Goal: Navigation & Orientation: Find specific page/section

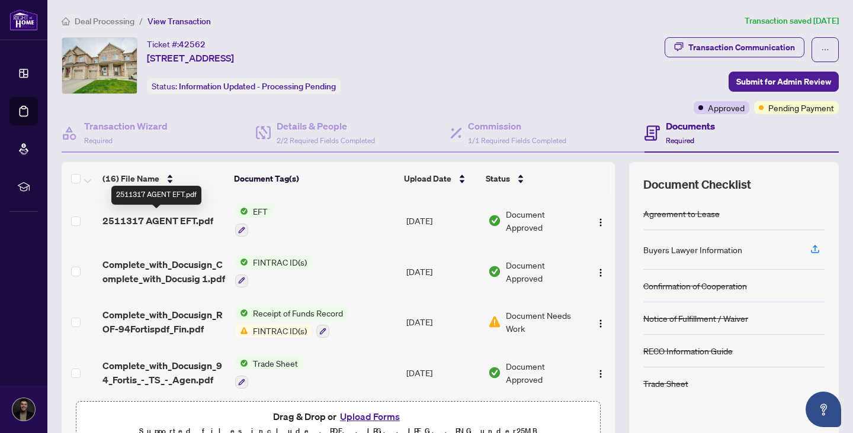
click at [181, 218] on span "2511317 AGENT EFT.pdf" at bounding box center [157, 221] width 111 height 14
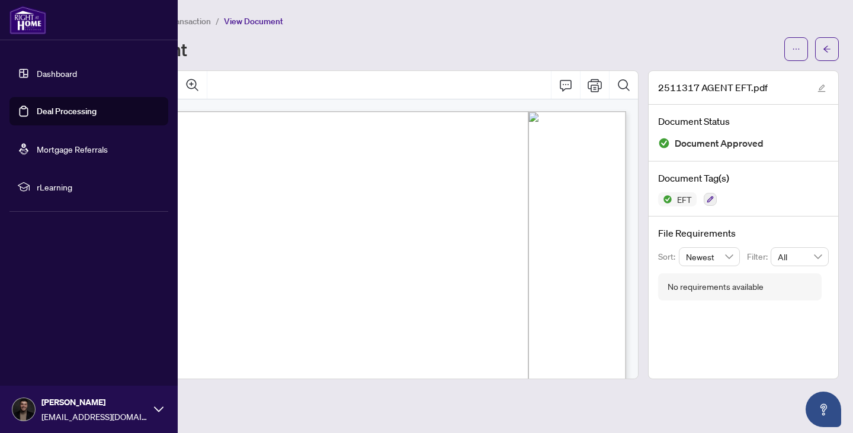
click at [38, 70] on link "Dashboard" at bounding box center [57, 73] width 40 height 11
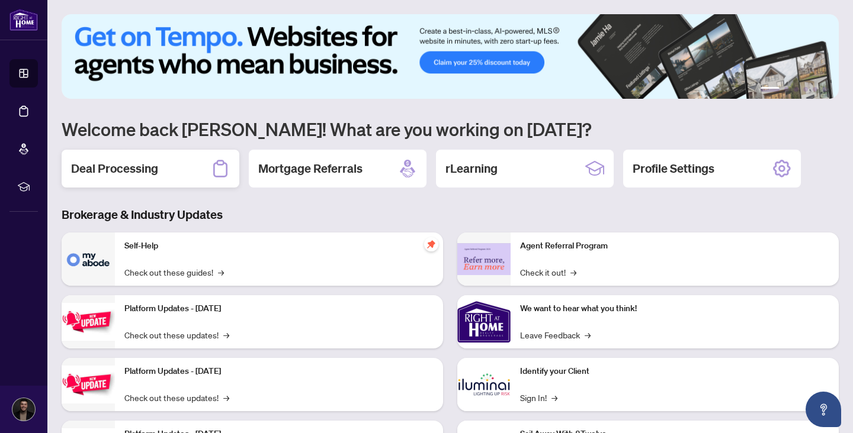
click at [99, 157] on div "Deal Processing" at bounding box center [151, 169] width 178 height 38
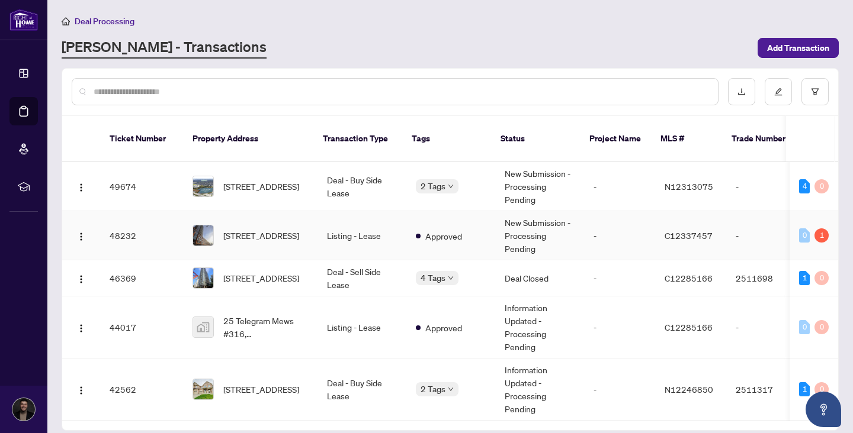
click at [293, 238] on td "[STREET_ADDRESS]" at bounding box center [250, 235] width 134 height 49
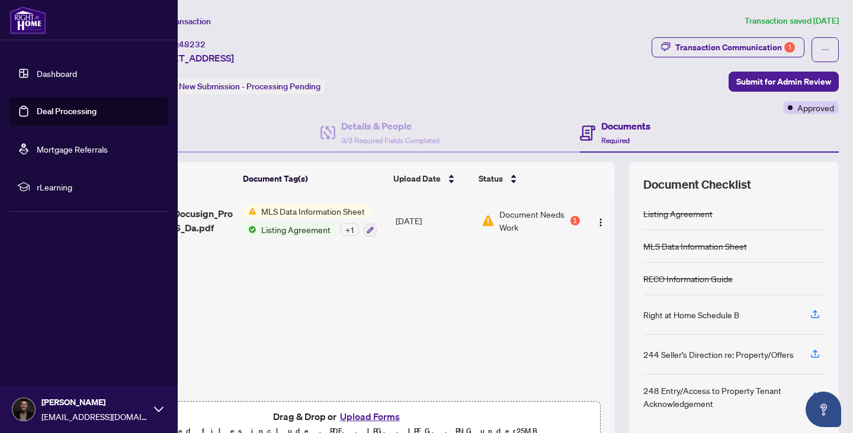
click at [37, 71] on link "Dashboard" at bounding box center [57, 73] width 40 height 11
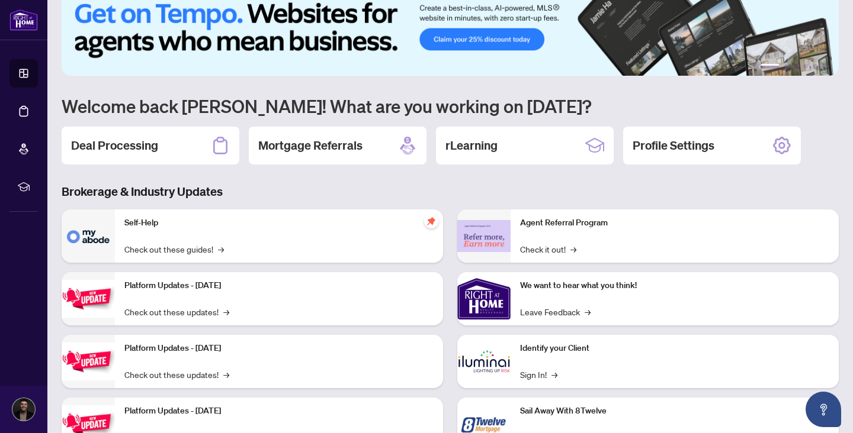
scroll to position [22, 0]
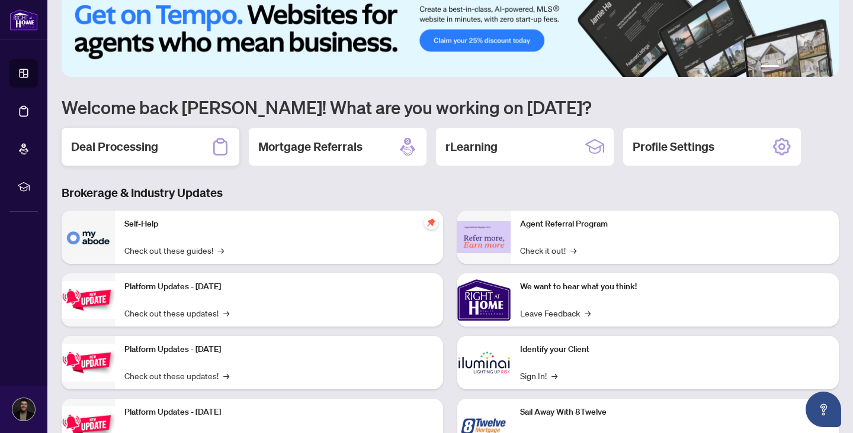
click at [155, 144] on h2 "Deal Processing" at bounding box center [114, 147] width 87 height 17
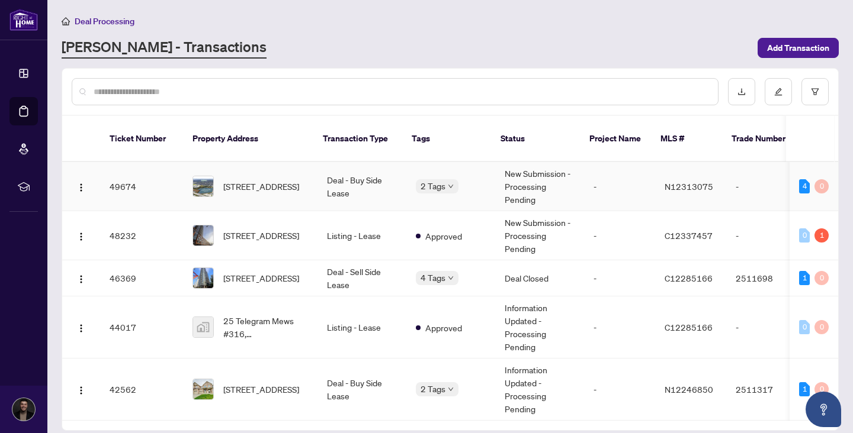
click at [392, 168] on td "Deal - Buy Side Lease" at bounding box center [361, 186] width 89 height 49
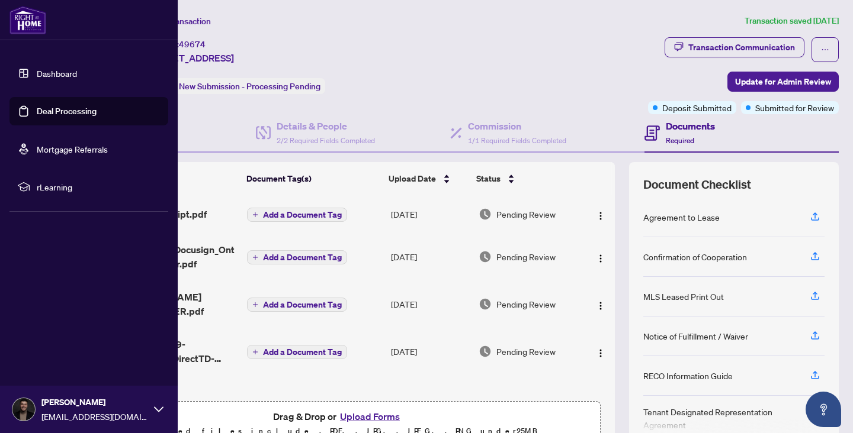
click at [37, 76] on link "Dashboard" at bounding box center [57, 73] width 40 height 11
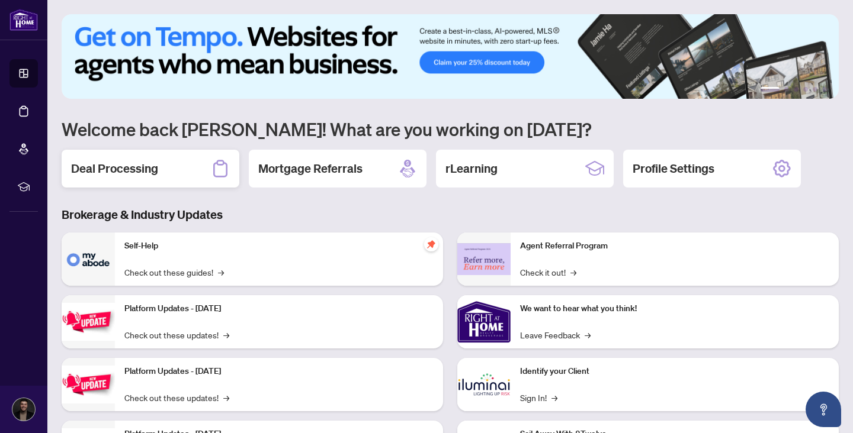
click at [220, 150] on div "Deal Processing" at bounding box center [151, 169] width 178 height 38
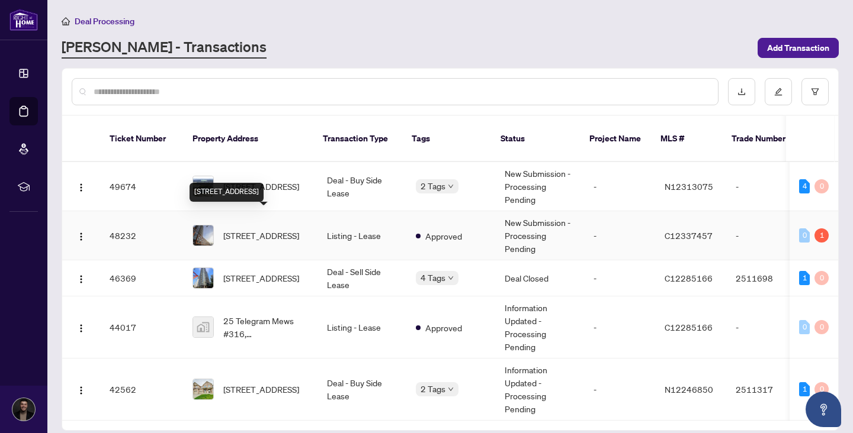
click at [294, 229] on span "[STREET_ADDRESS]" at bounding box center [261, 235] width 76 height 13
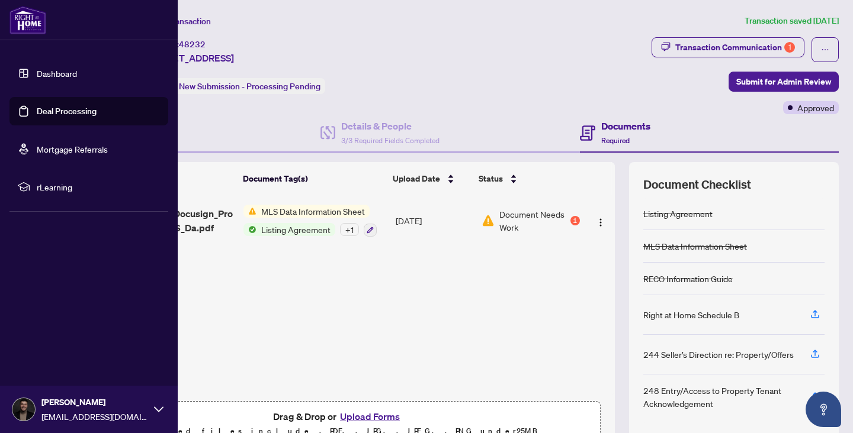
click at [37, 72] on link "Dashboard" at bounding box center [57, 73] width 40 height 11
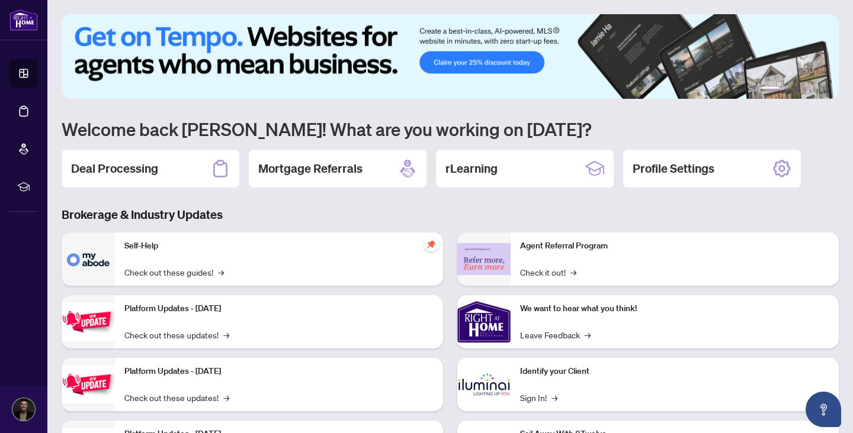
click at [108, 147] on div "1 2 3 4 5 6 Welcome back [PERSON_NAME]! What are you working on [DATE]? Deal Pr…" at bounding box center [450, 253] width 777 height 478
click at [112, 163] on h2 "Deal Processing" at bounding box center [114, 168] width 87 height 17
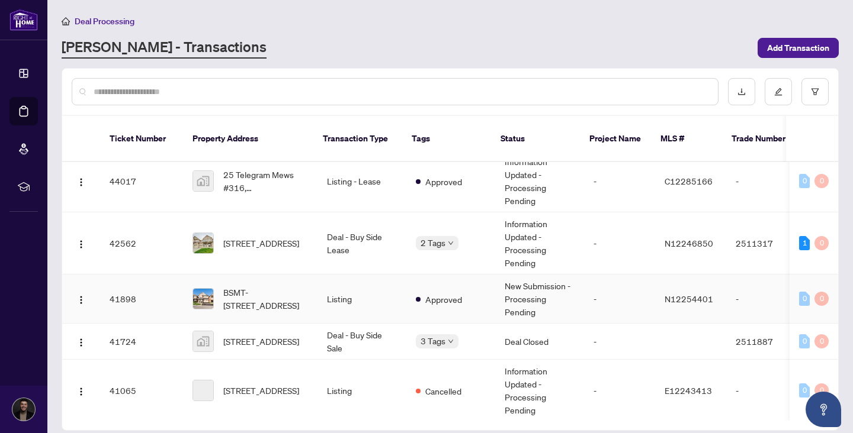
scroll to position [147, 0]
click at [394, 330] on td "Deal - Buy Side Sale" at bounding box center [361, 341] width 89 height 36
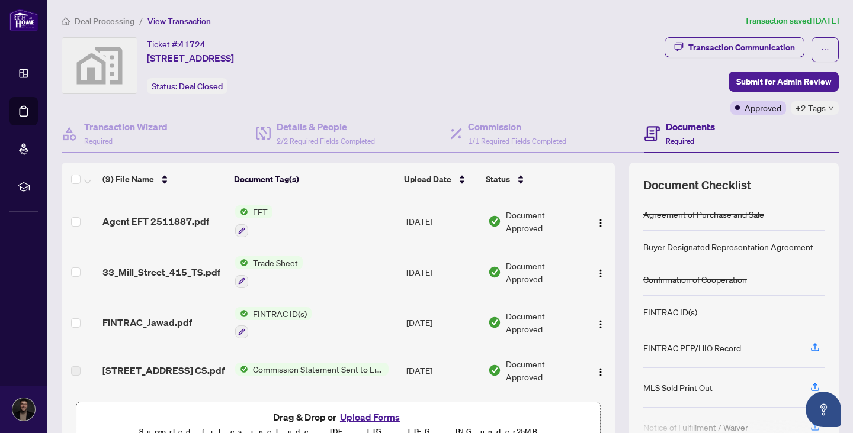
click at [172, 222] on span "Agent EFT 2511887.pdf" at bounding box center [155, 221] width 107 height 14
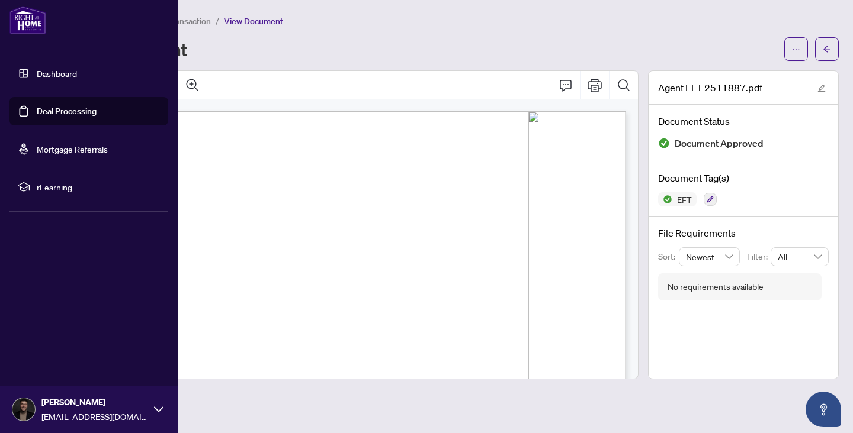
click at [37, 68] on link "Dashboard" at bounding box center [57, 73] width 40 height 11
